Goal: Find specific page/section: Find specific page/section

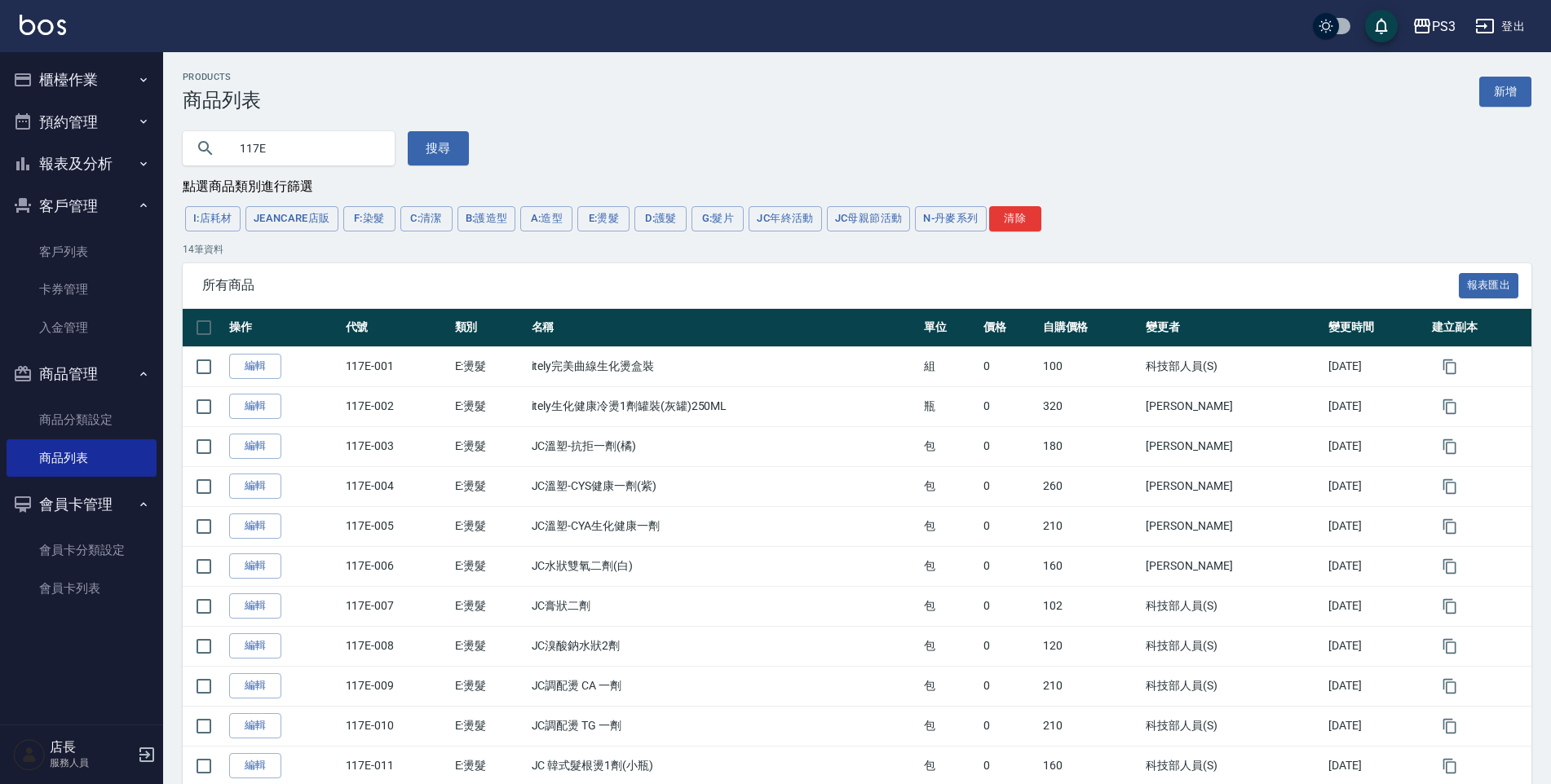
scroll to position [163, 0]
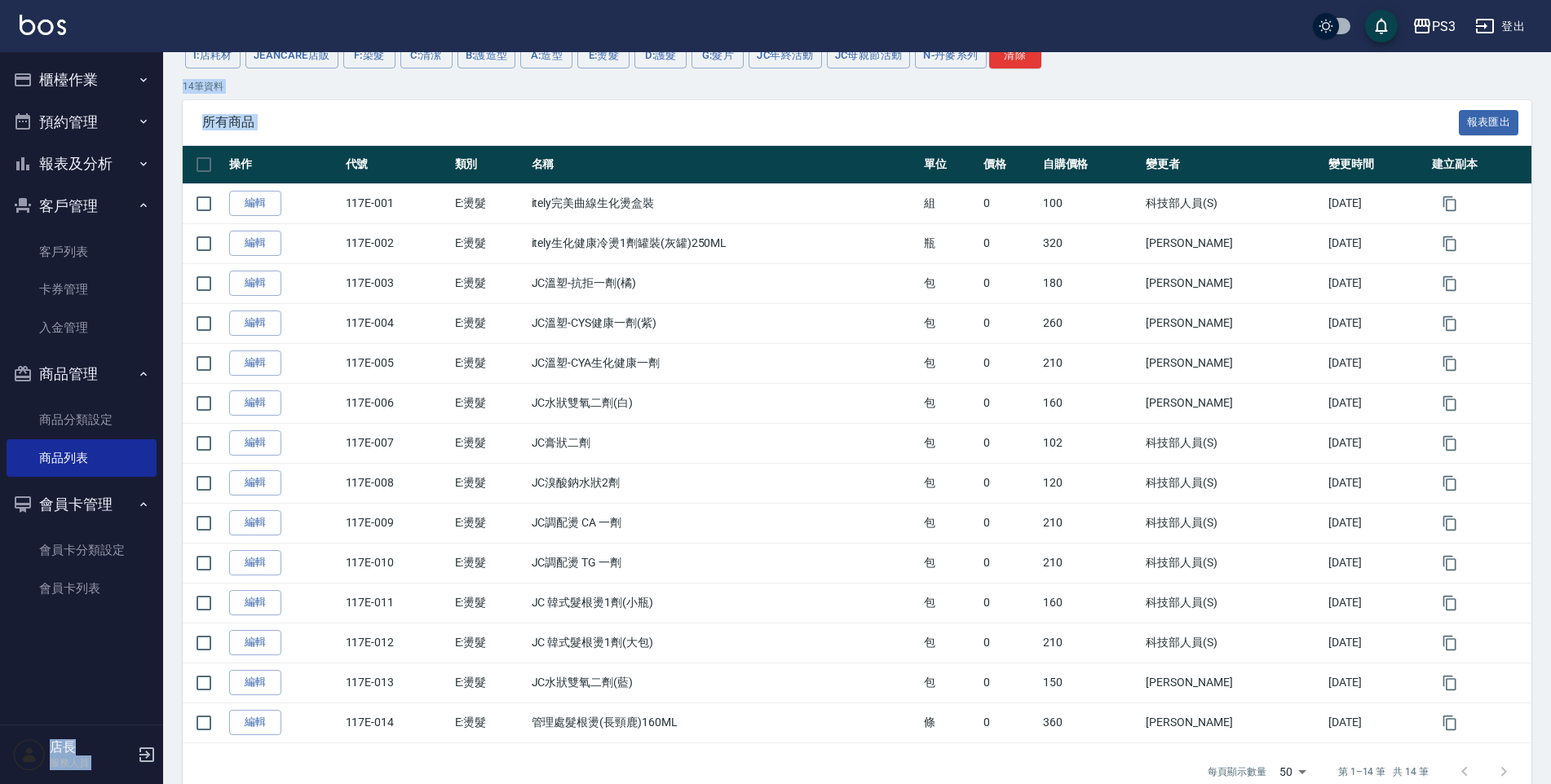
click at [99, 164] on button "報表及分析" at bounding box center [82, 164] width 150 height 43
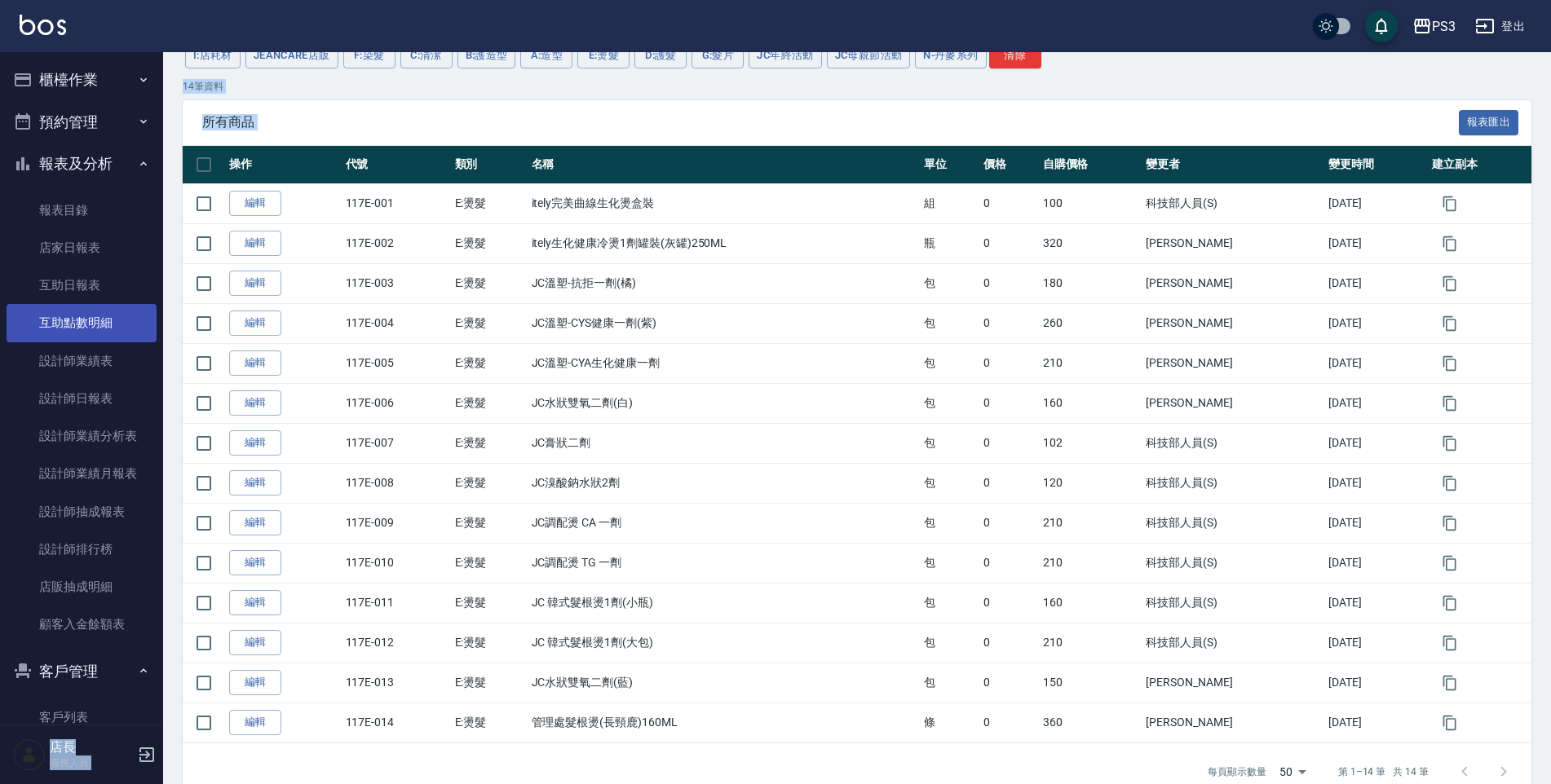
click at [108, 323] on link "互助點數明細" at bounding box center [82, 323] width 150 height 38
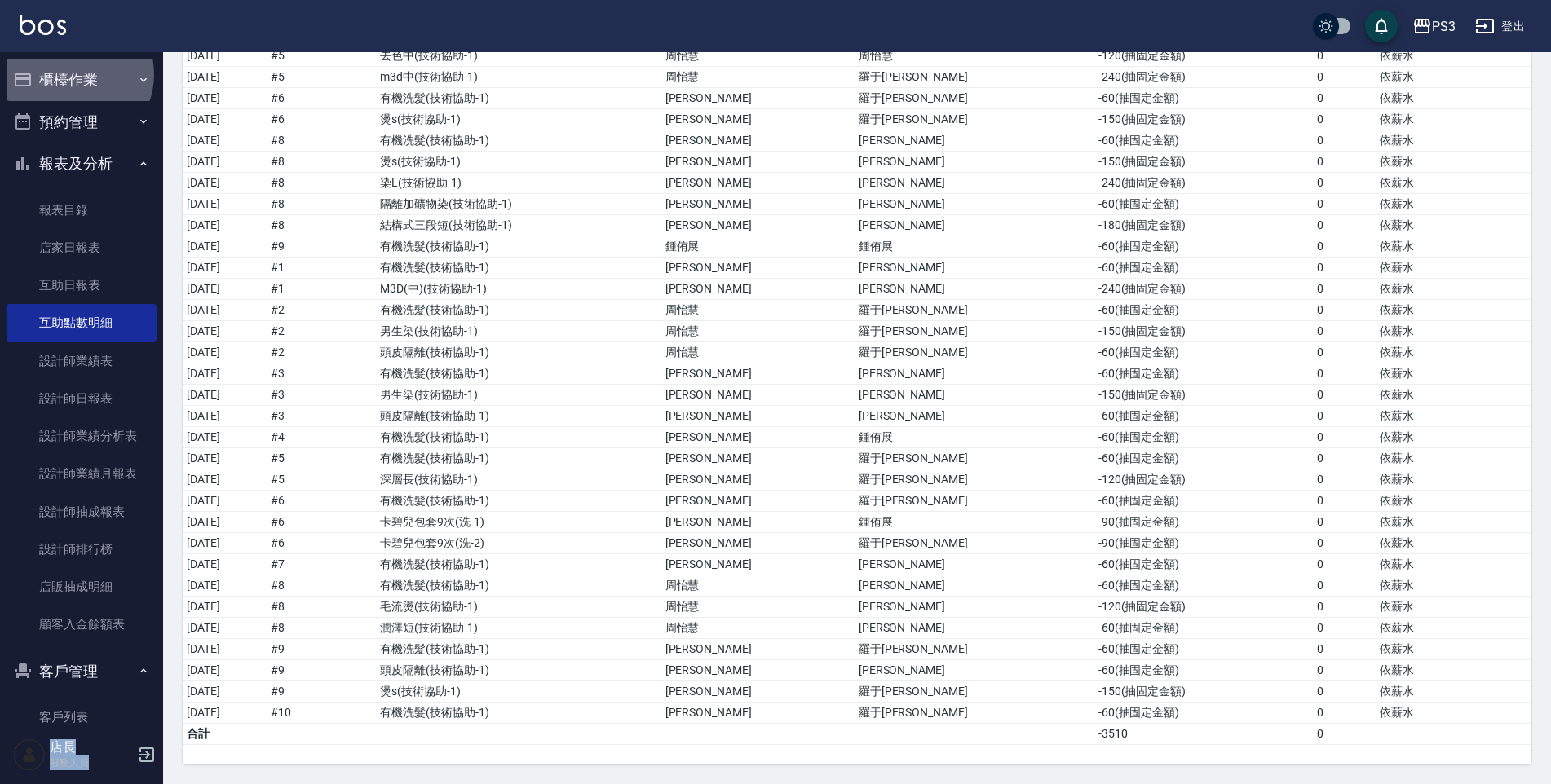
click at [72, 74] on button "櫃檯作業" at bounding box center [82, 80] width 150 height 43
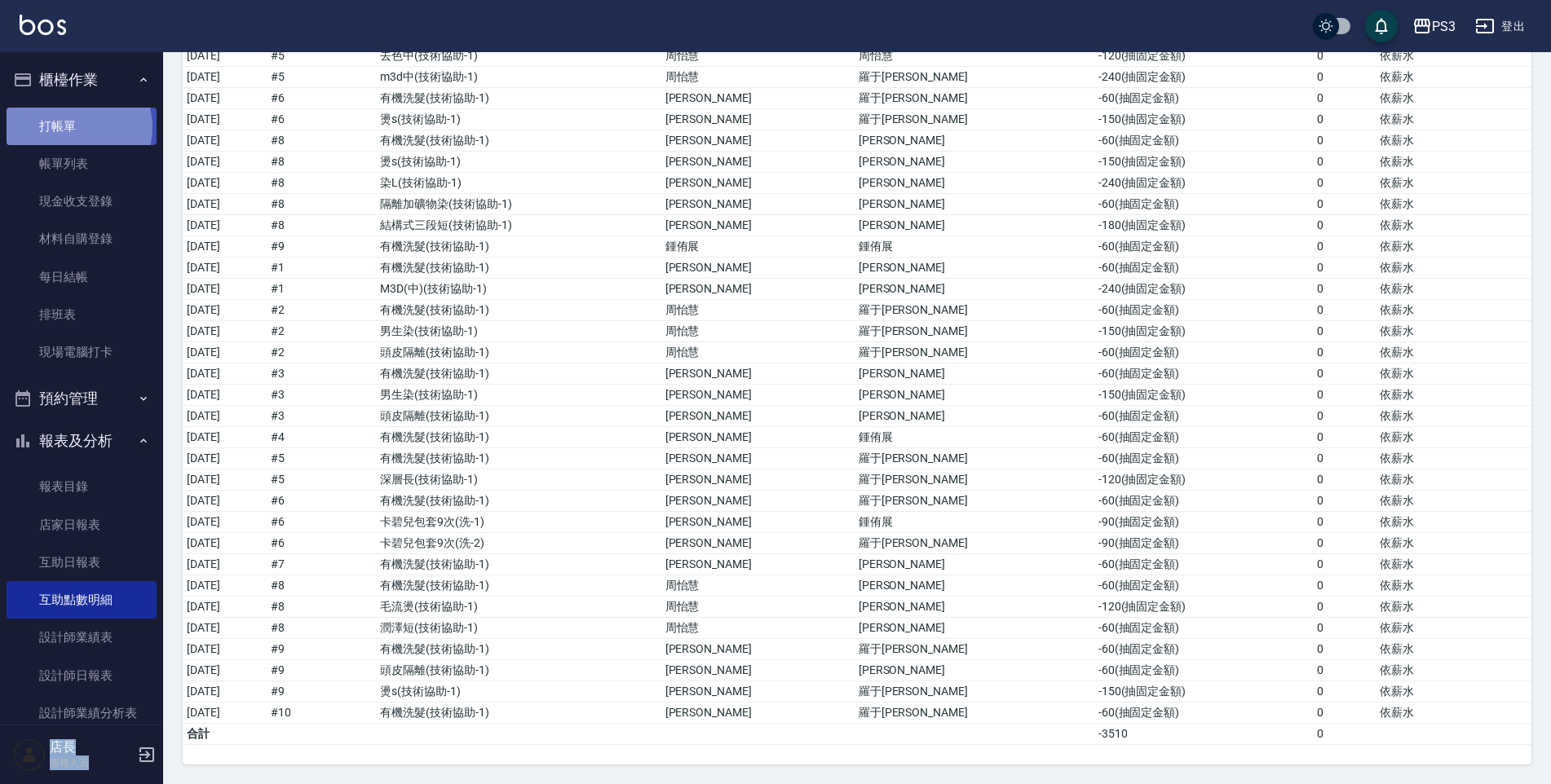
click at [73, 127] on link "打帳單" at bounding box center [82, 126] width 150 height 38
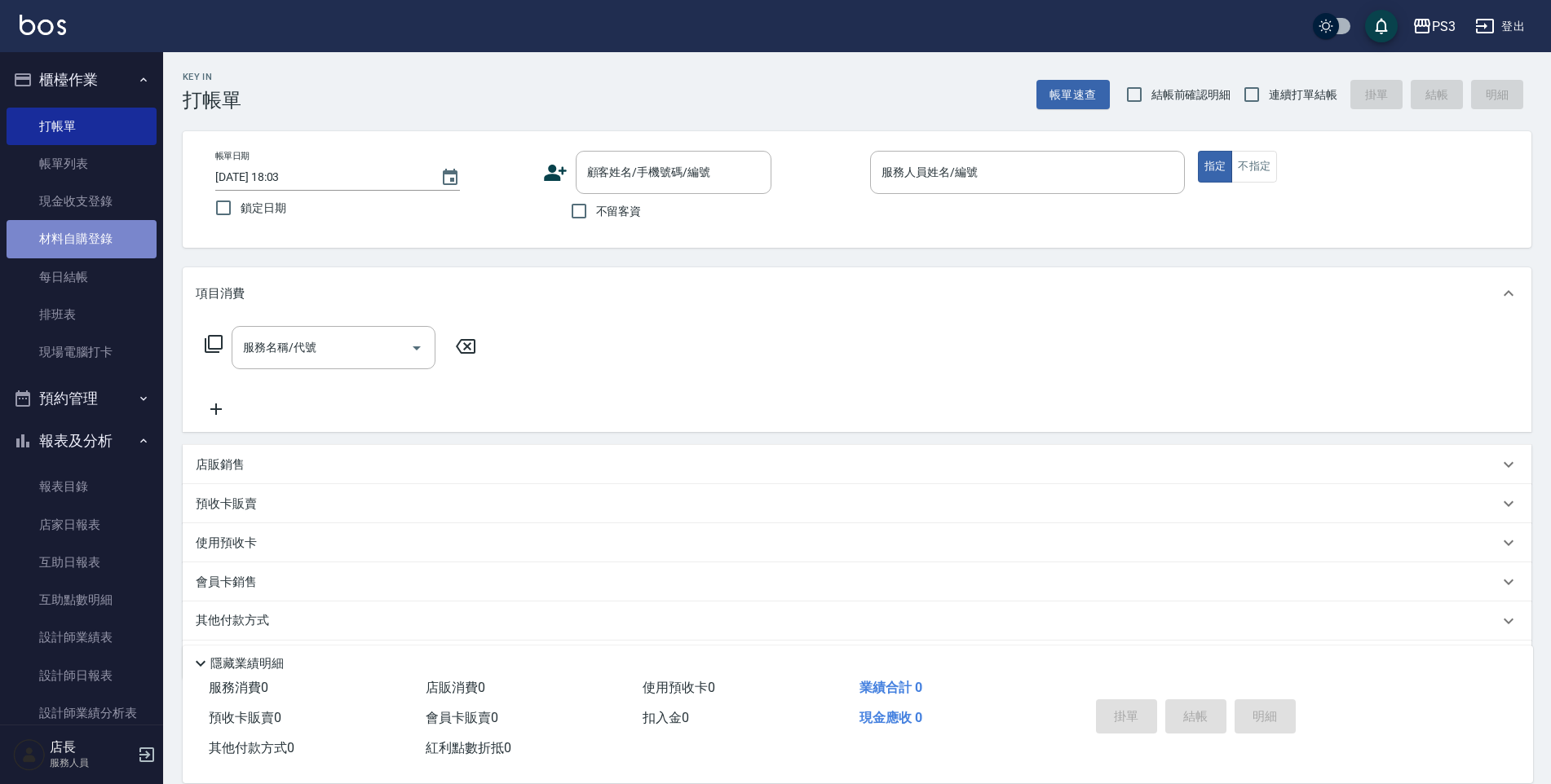
click at [97, 229] on link "材料自購登錄" at bounding box center [82, 238] width 150 height 38
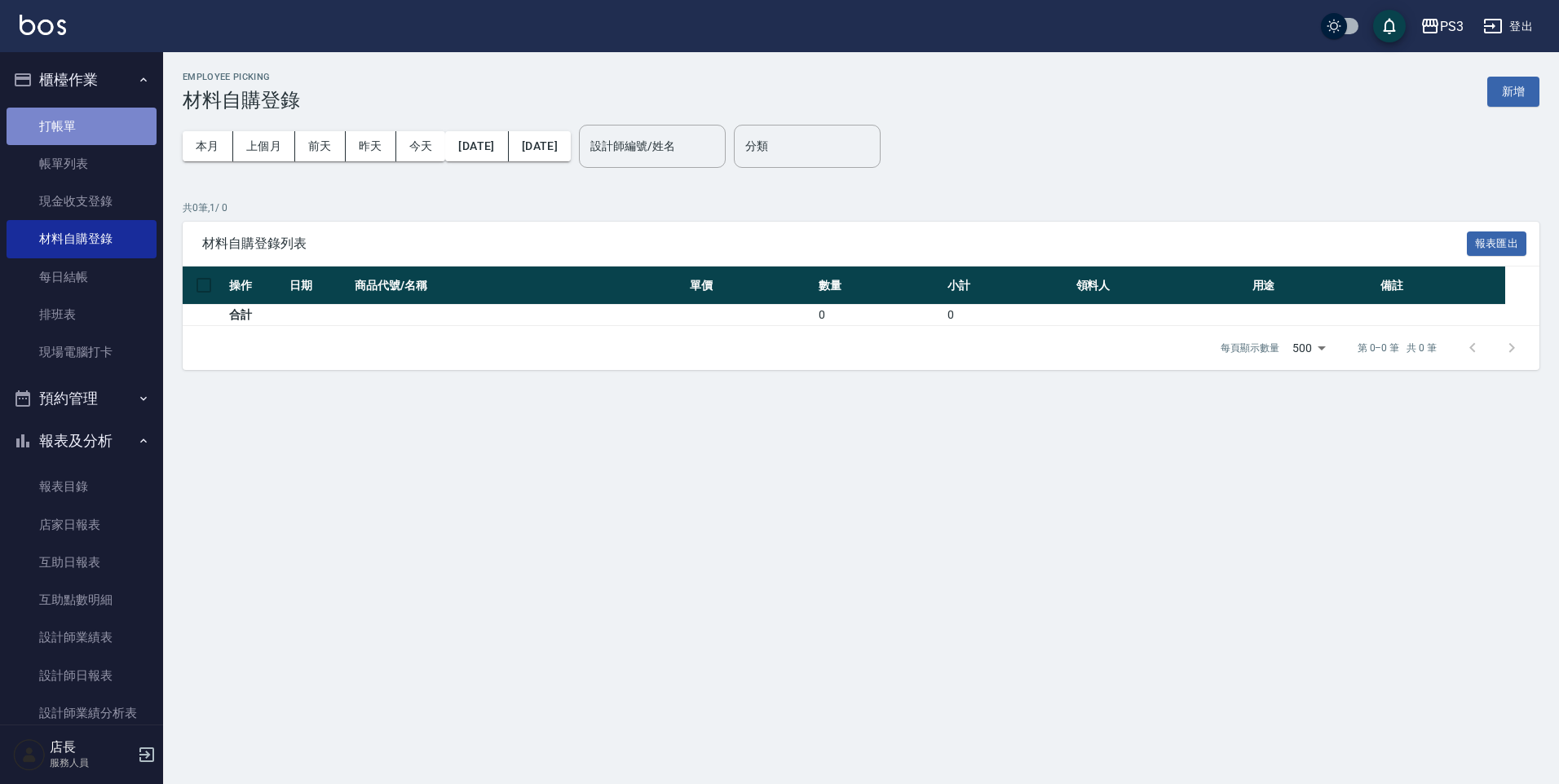
click at [89, 118] on link "打帳單" at bounding box center [82, 126] width 150 height 38
